Goal: Information Seeking & Learning: Check status

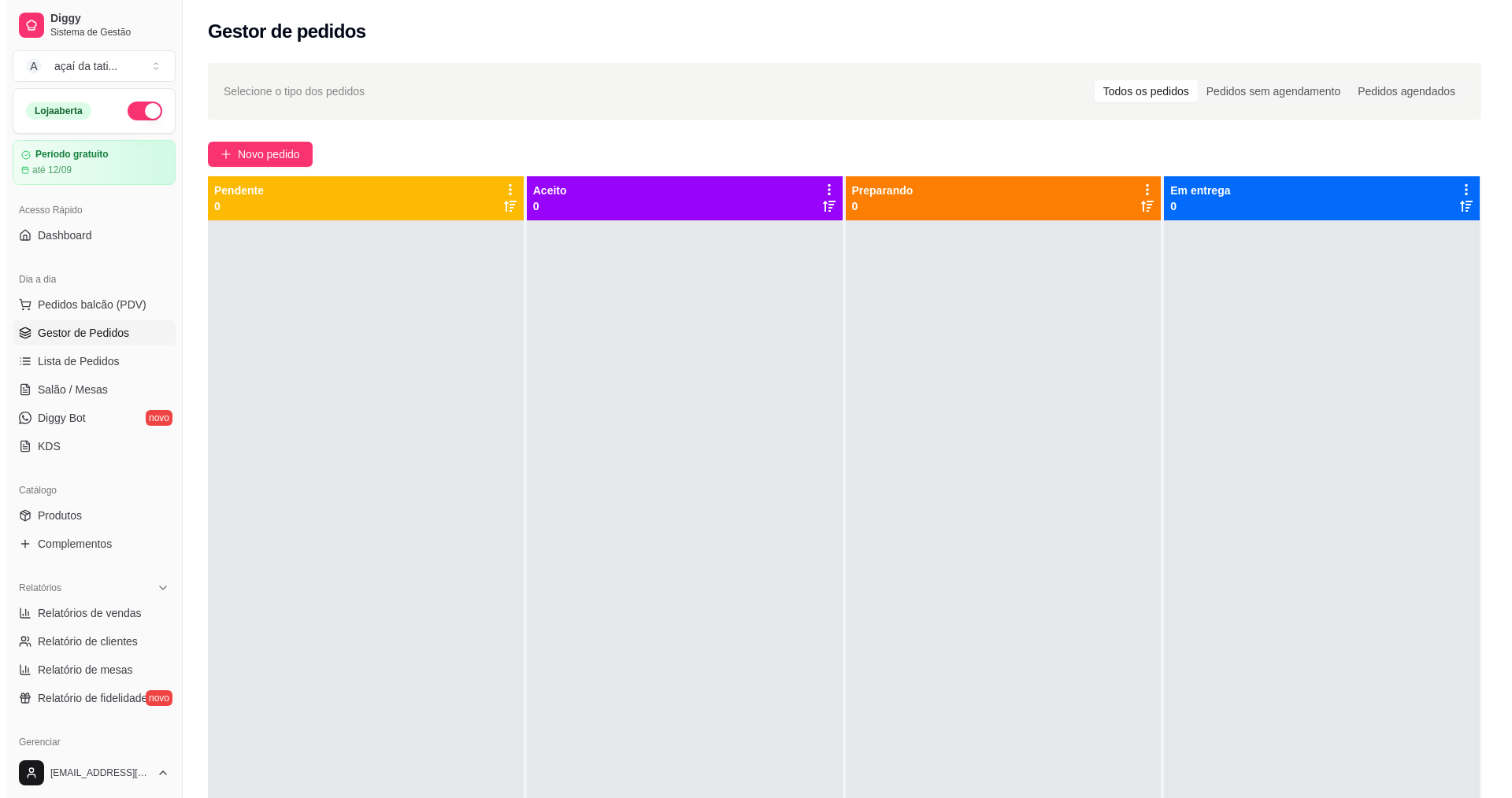
scroll to position [236, 0]
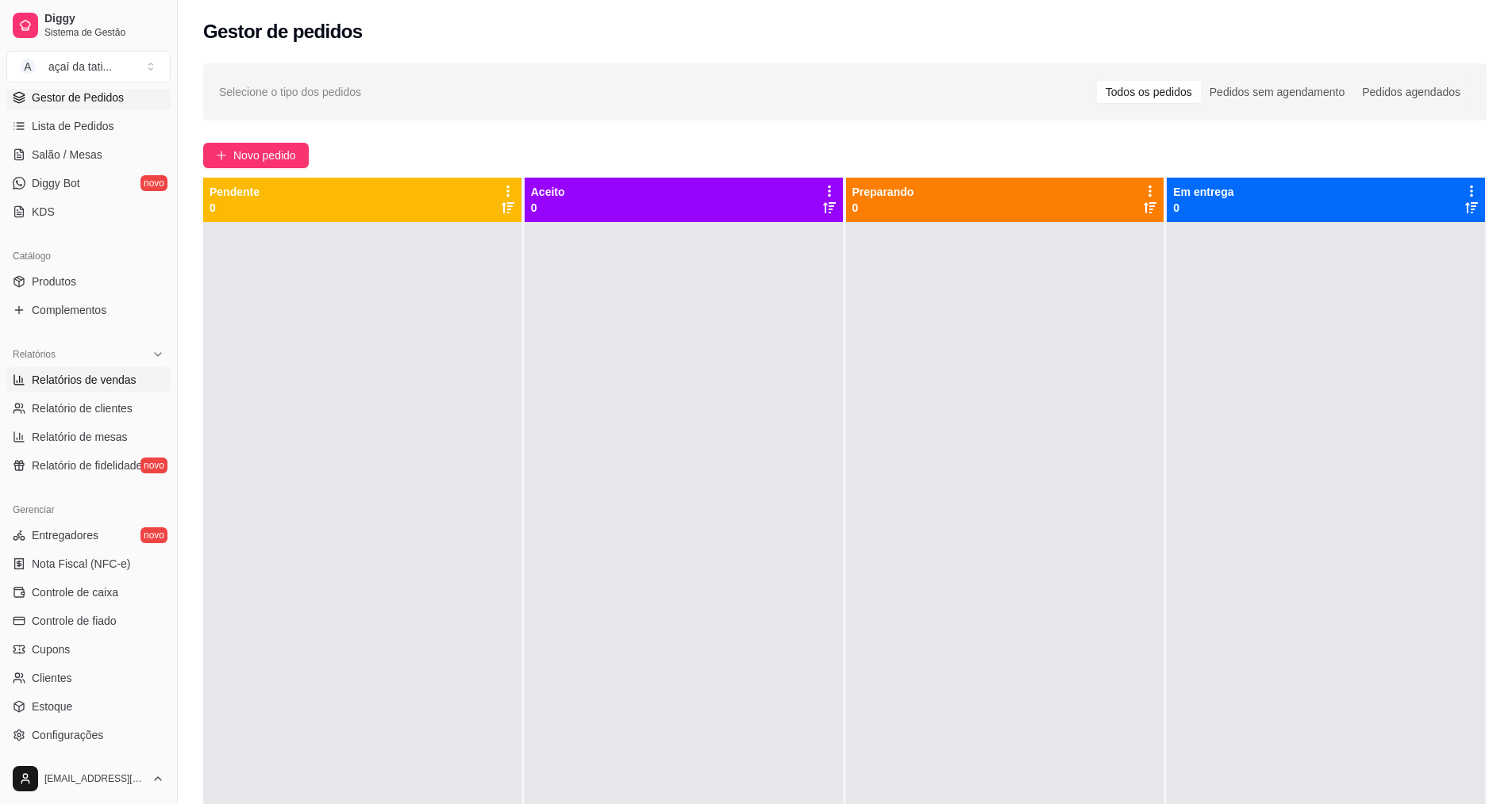
click at [121, 382] on span "Relatórios de vendas" at bounding box center [84, 380] width 105 height 16
select select "ALL"
select select "0"
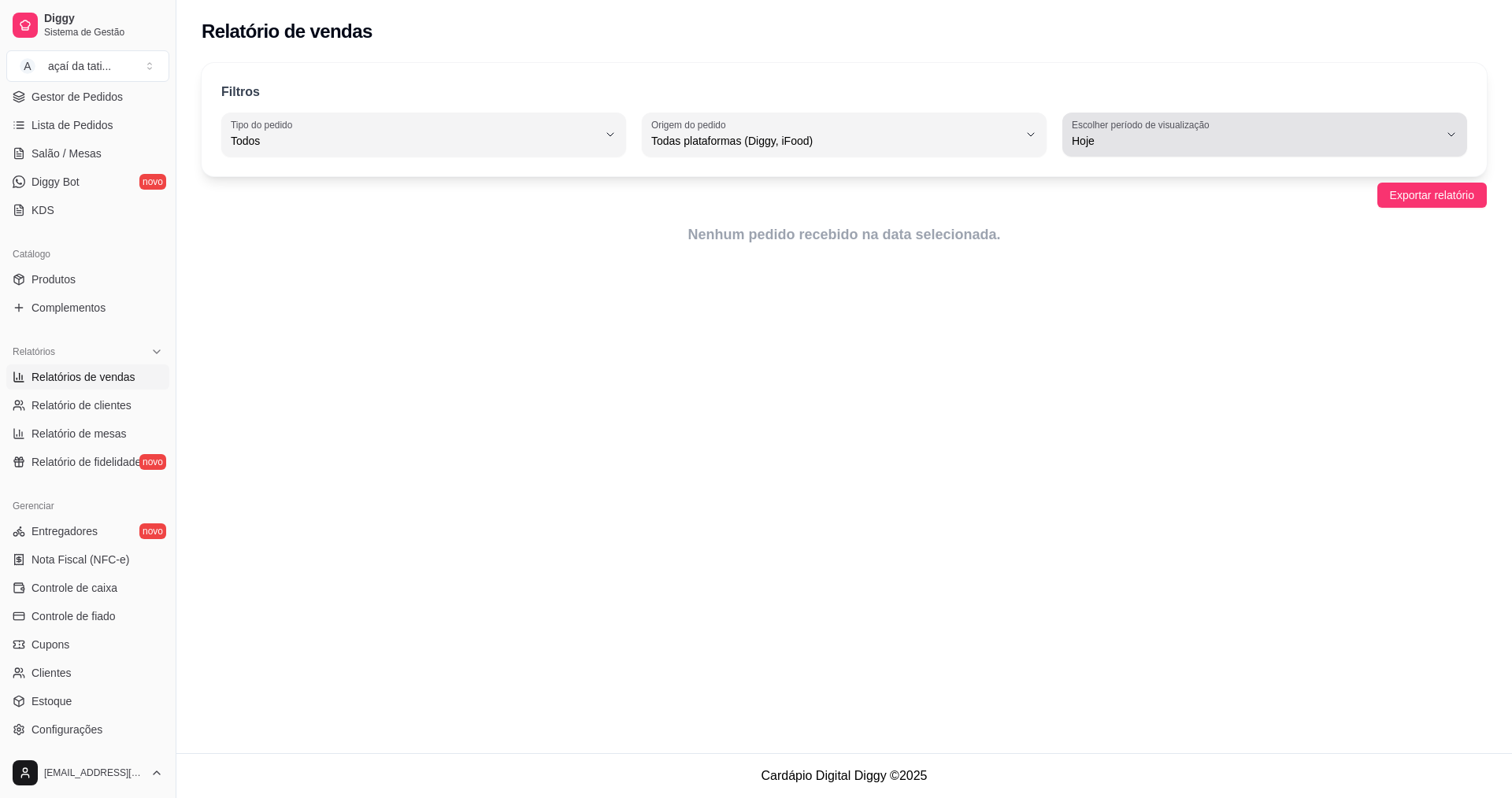
click at [1433, 140] on span "Hoje" at bounding box center [1256, 142] width 367 height 16
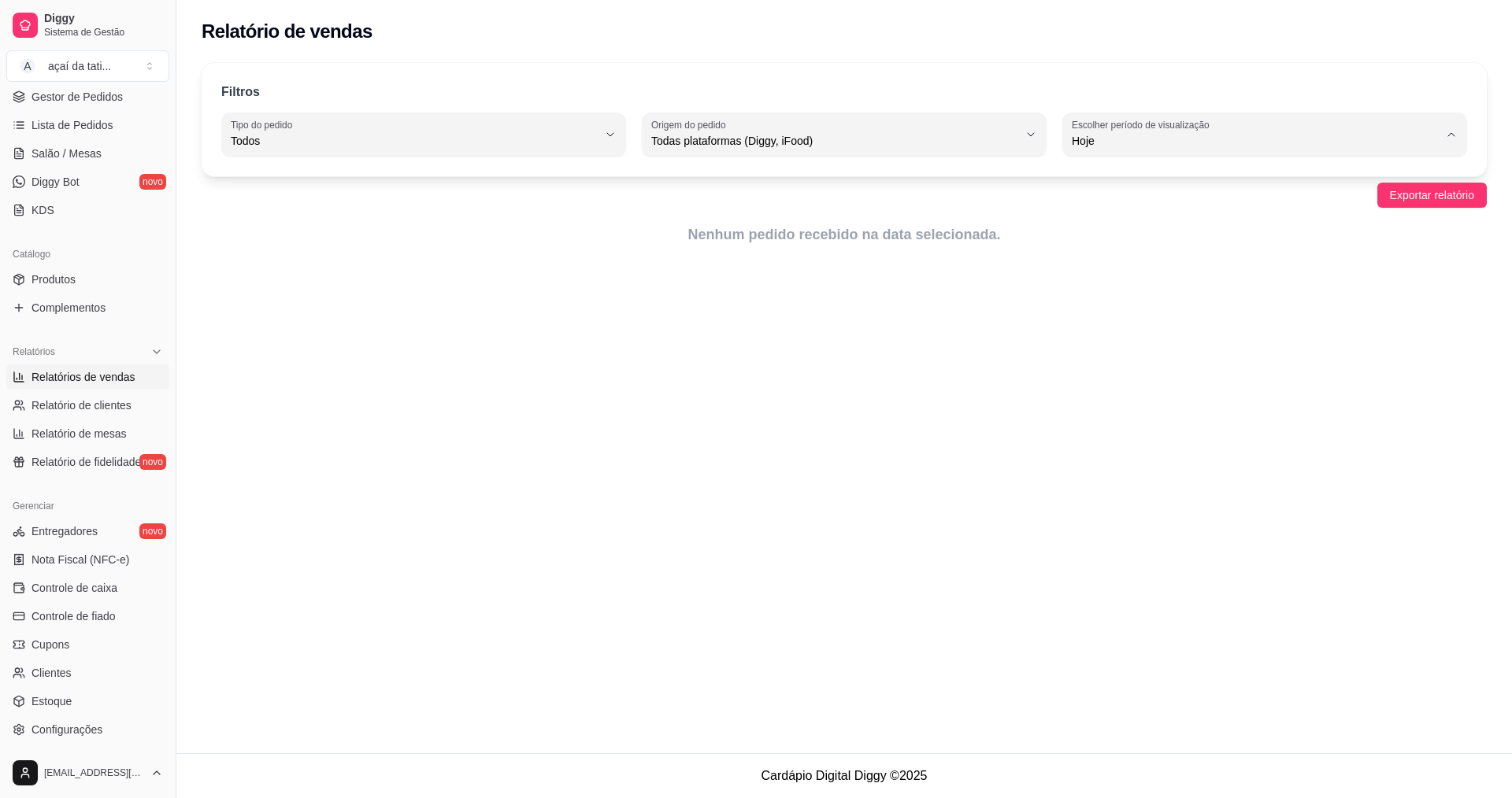
click at [1193, 205] on span "Ontem" at bounding box center [1258, 204] width 349 height 15
type input "1"
select select "1"
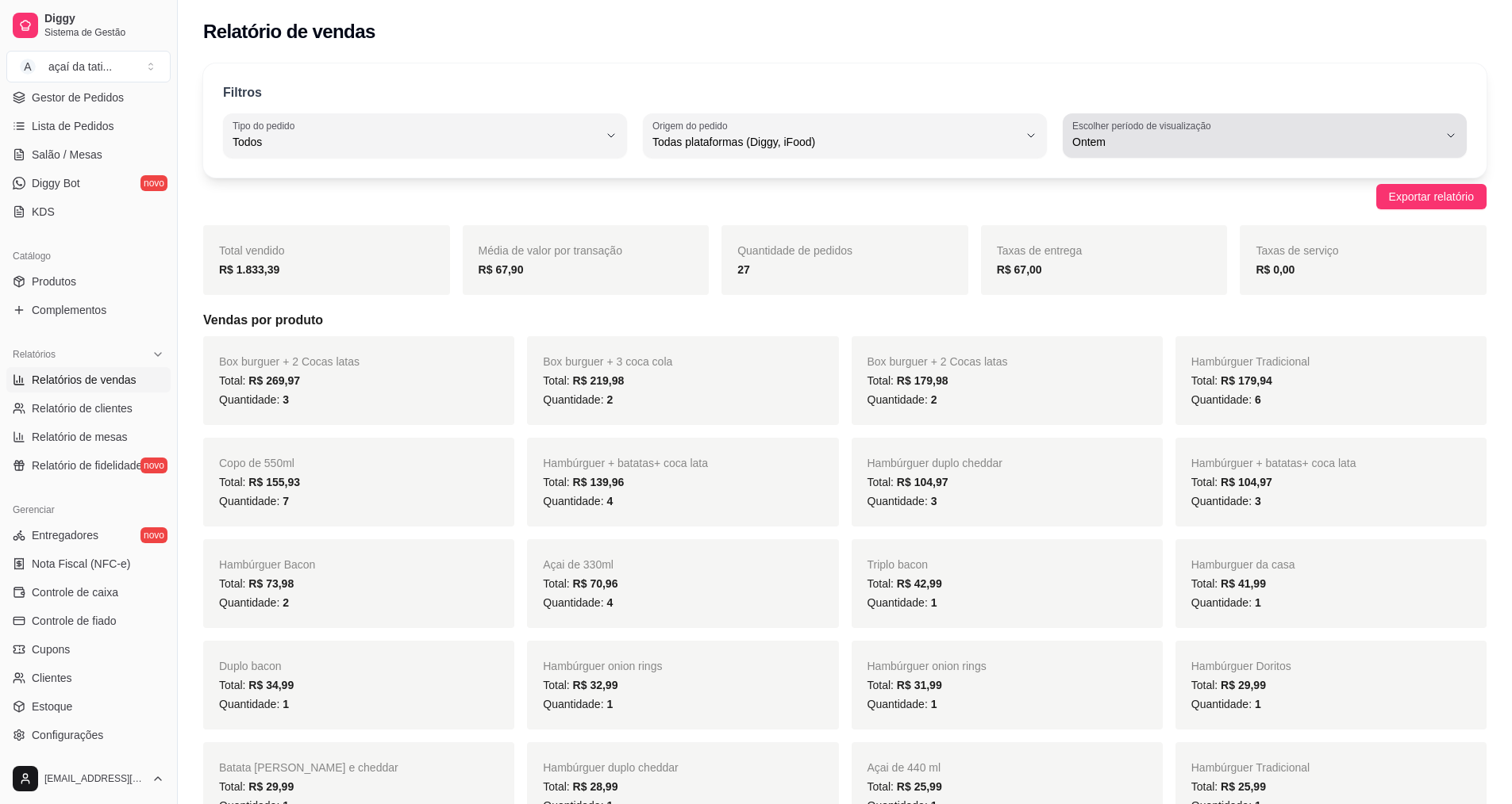
click at [1327, 138] on span "Ontem" at bounding box center [1255, 143] width 366 height 16
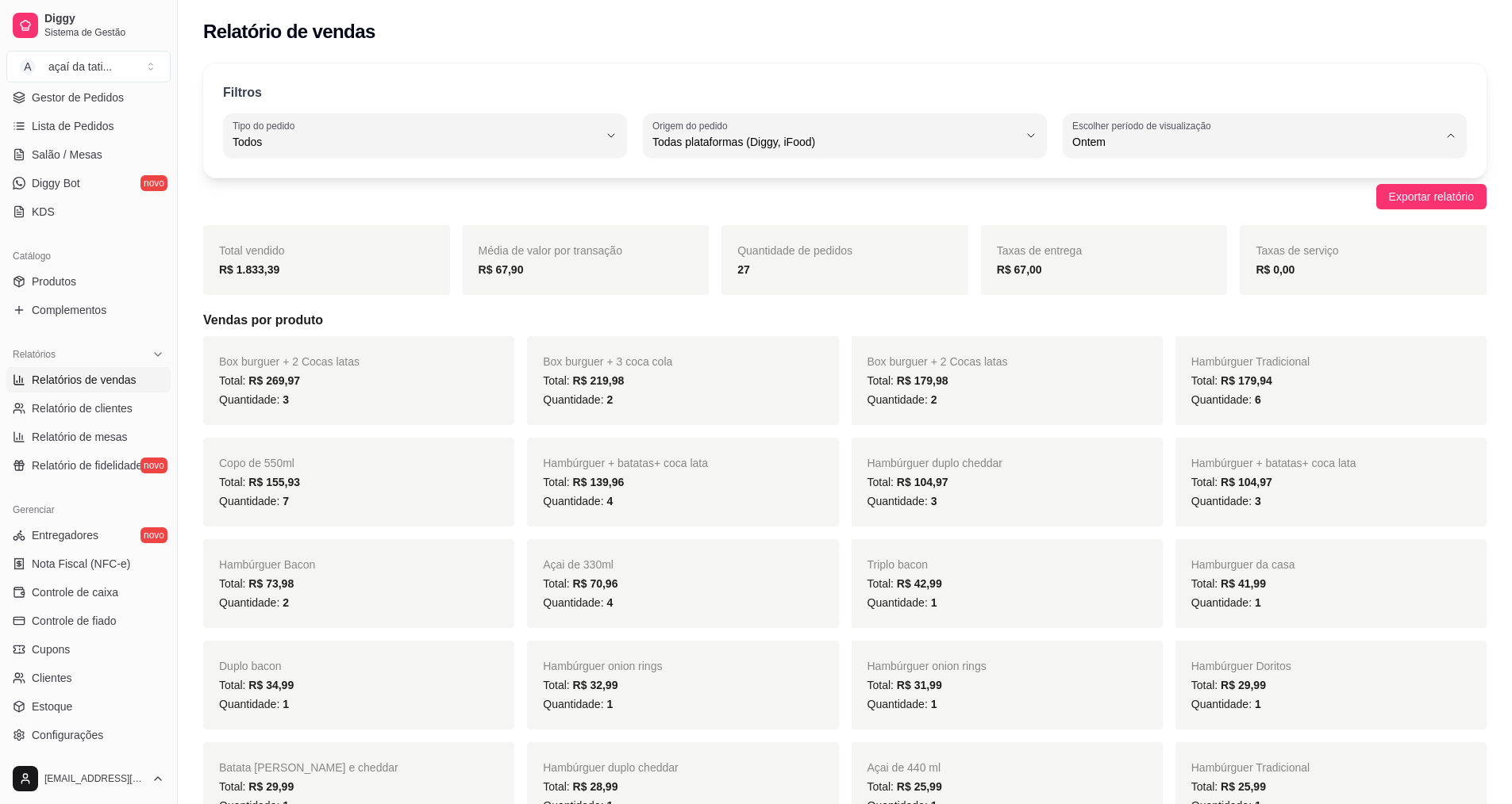
click at [1110, 228] on span "7 dias" at bounding box center [1257, 232] width 348 height 15
type input "7"
select select "7"
click at [57, 121] on span "Lista de Pedidos" at bounding box center [72, 126] width 82 height 16
